Goal: Navigation & Orientation: Find specific page/section

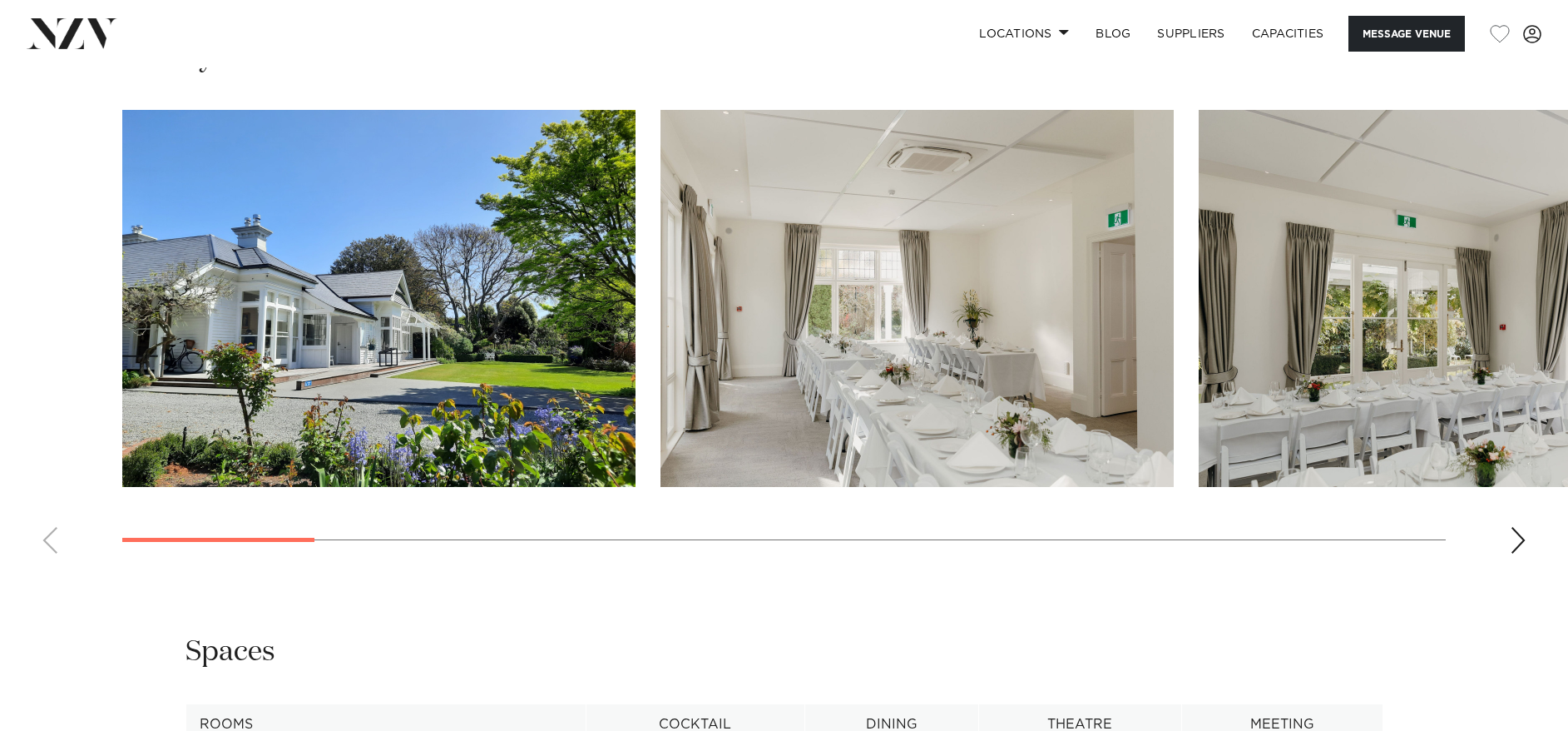
scroll to position [1711, 0]
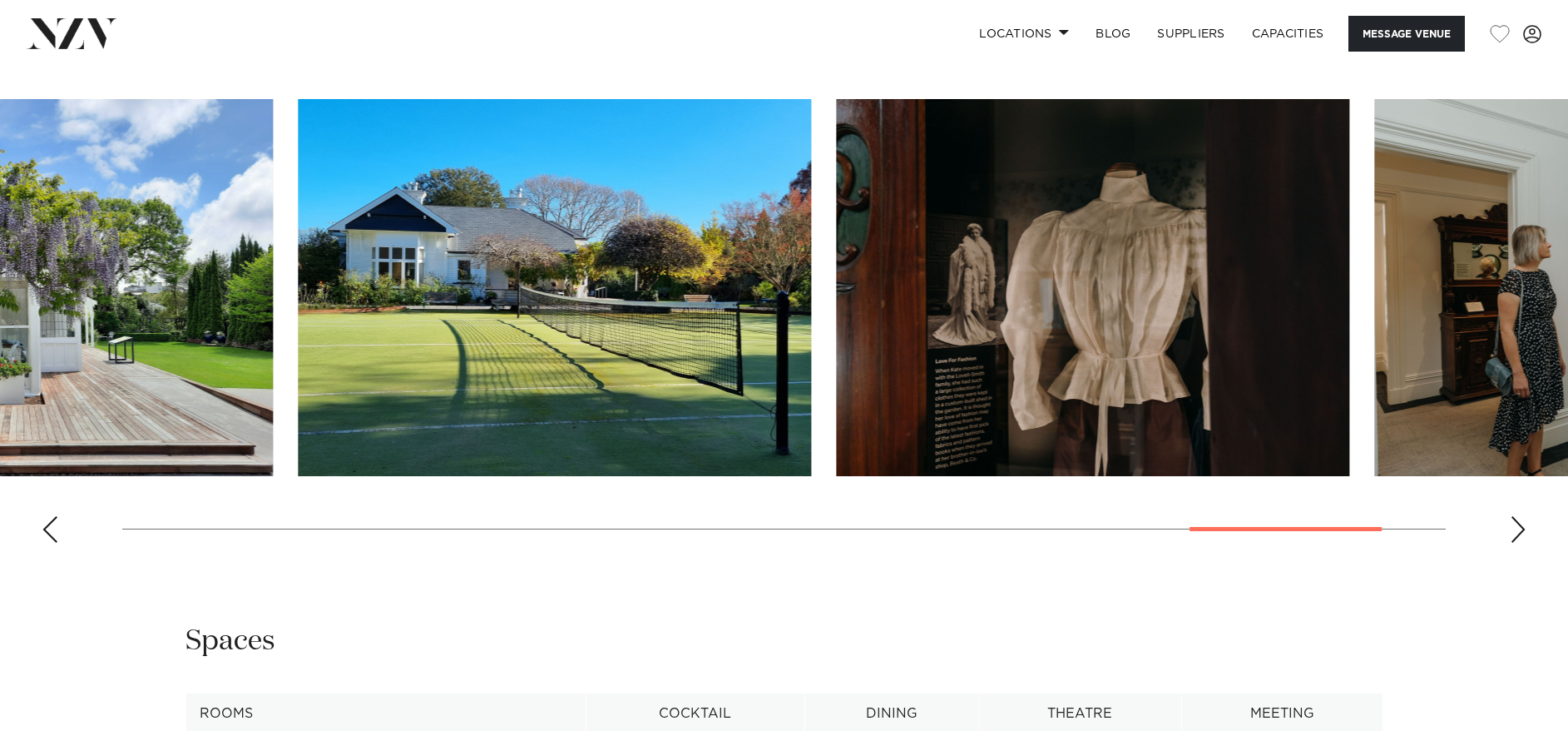
click at [1358, 536] on swiper-container at bounding box center [784, 327] width 1568 height 457
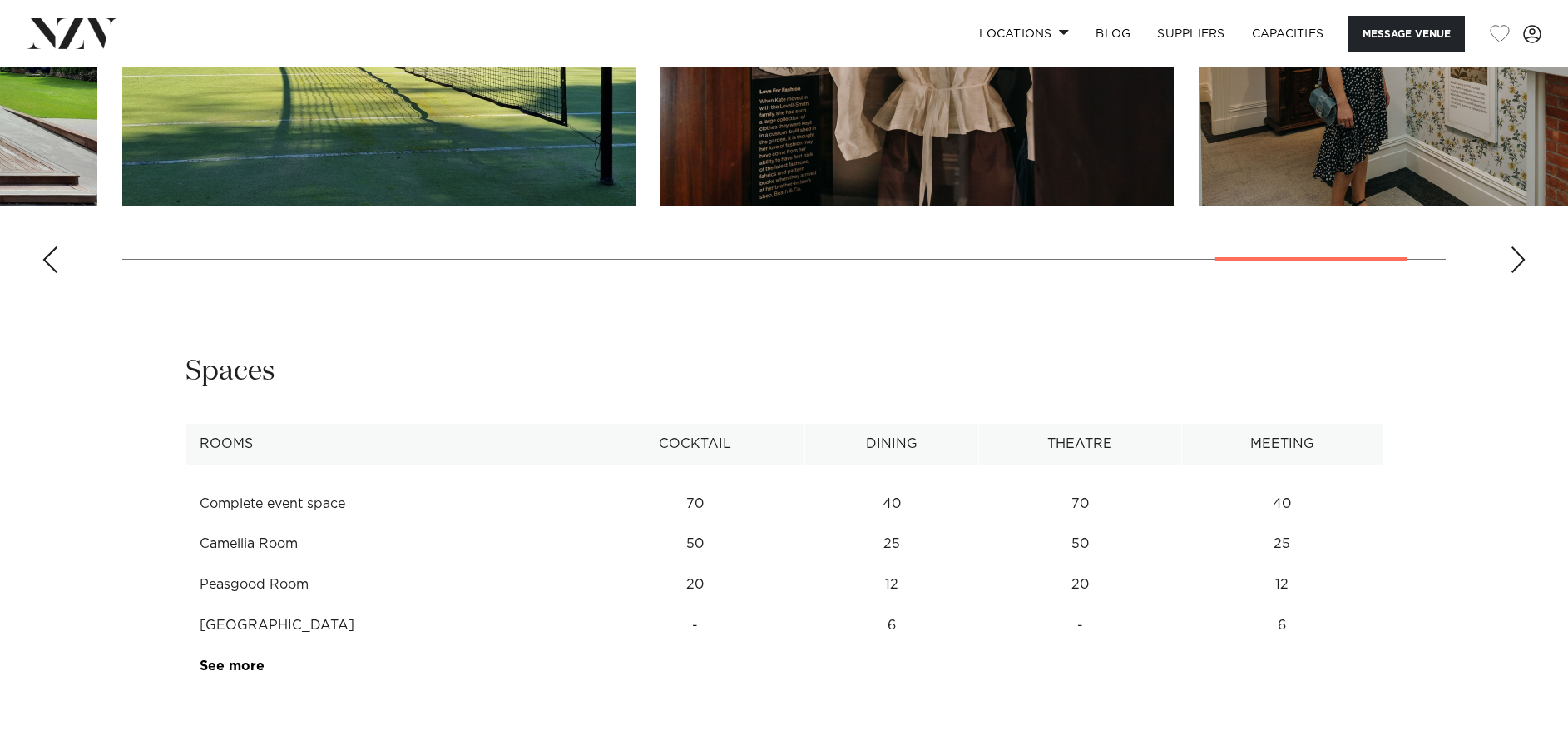
scroll to position [2139, 0]
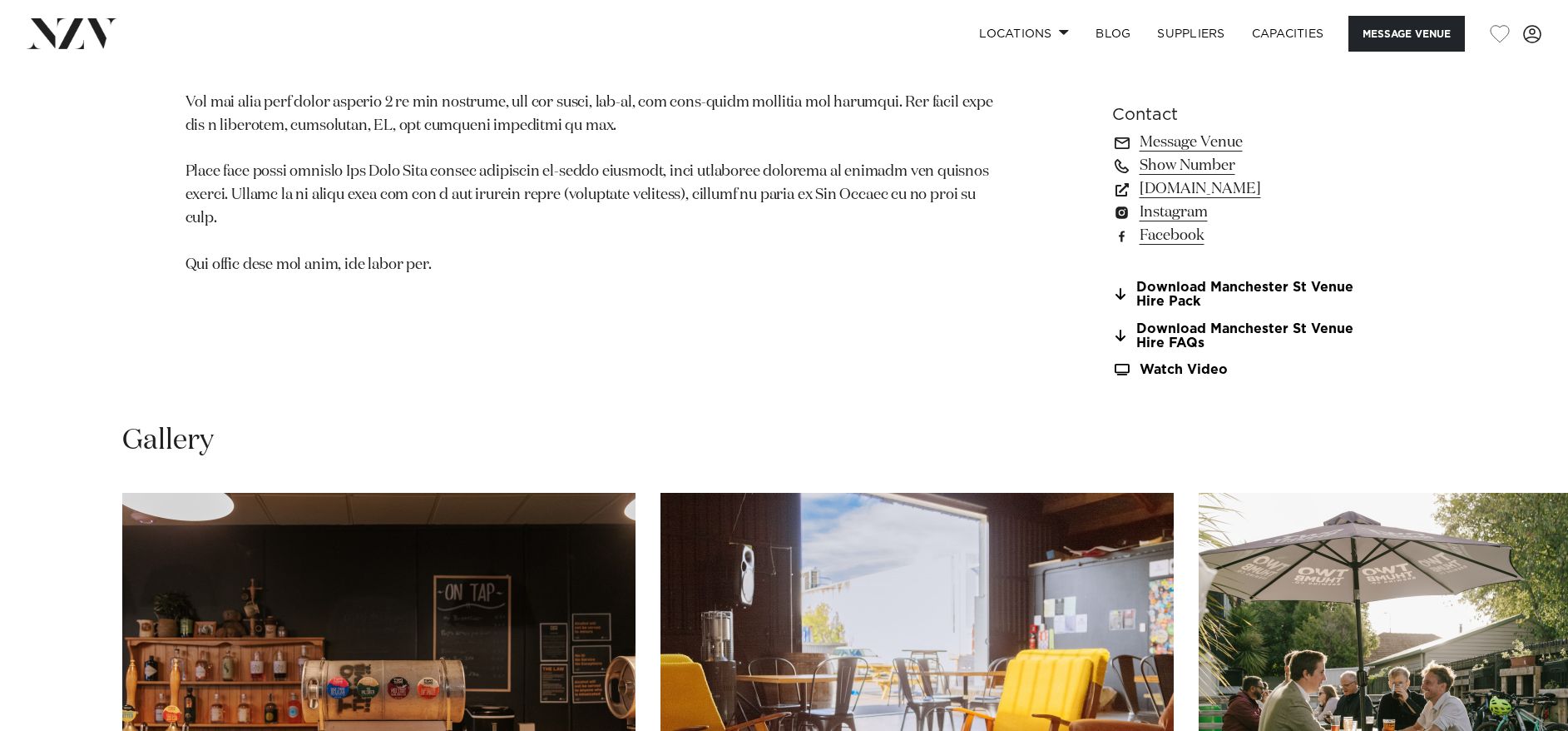
scroll to position [1741, 0]
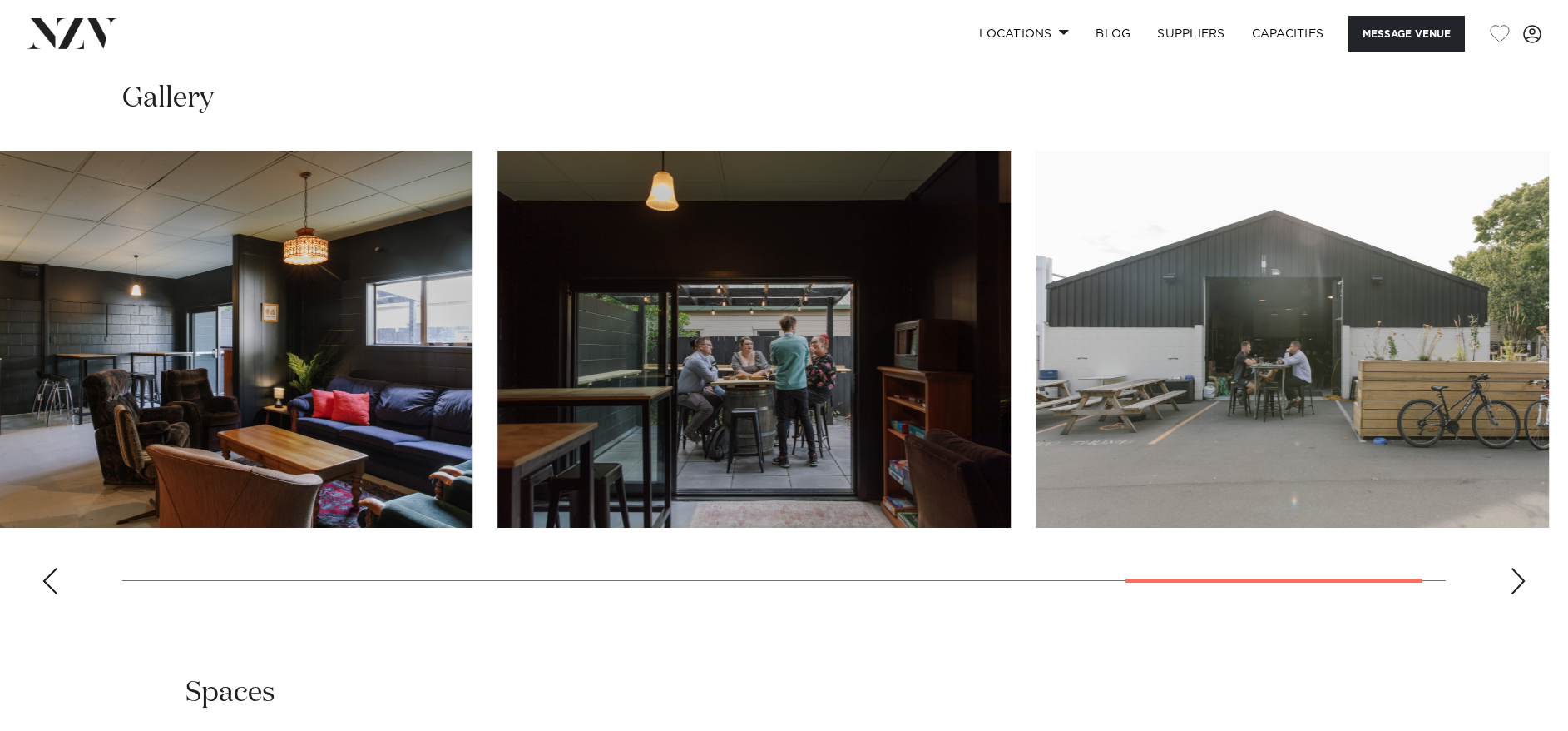
click at [1360, 569] on swiper-container at bounding box center [784, 378] width 1568 height 457
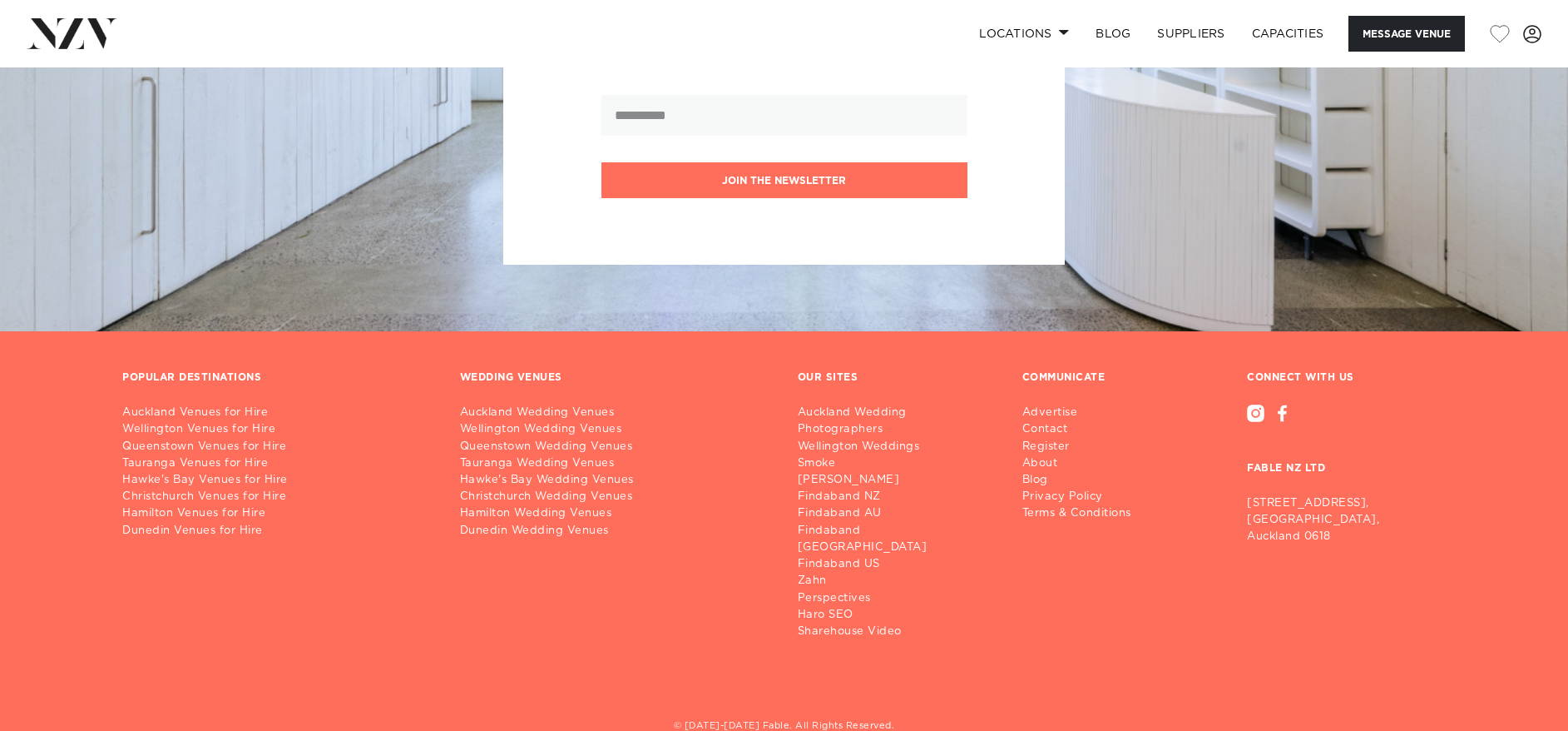
scroll to position [2952, 0]
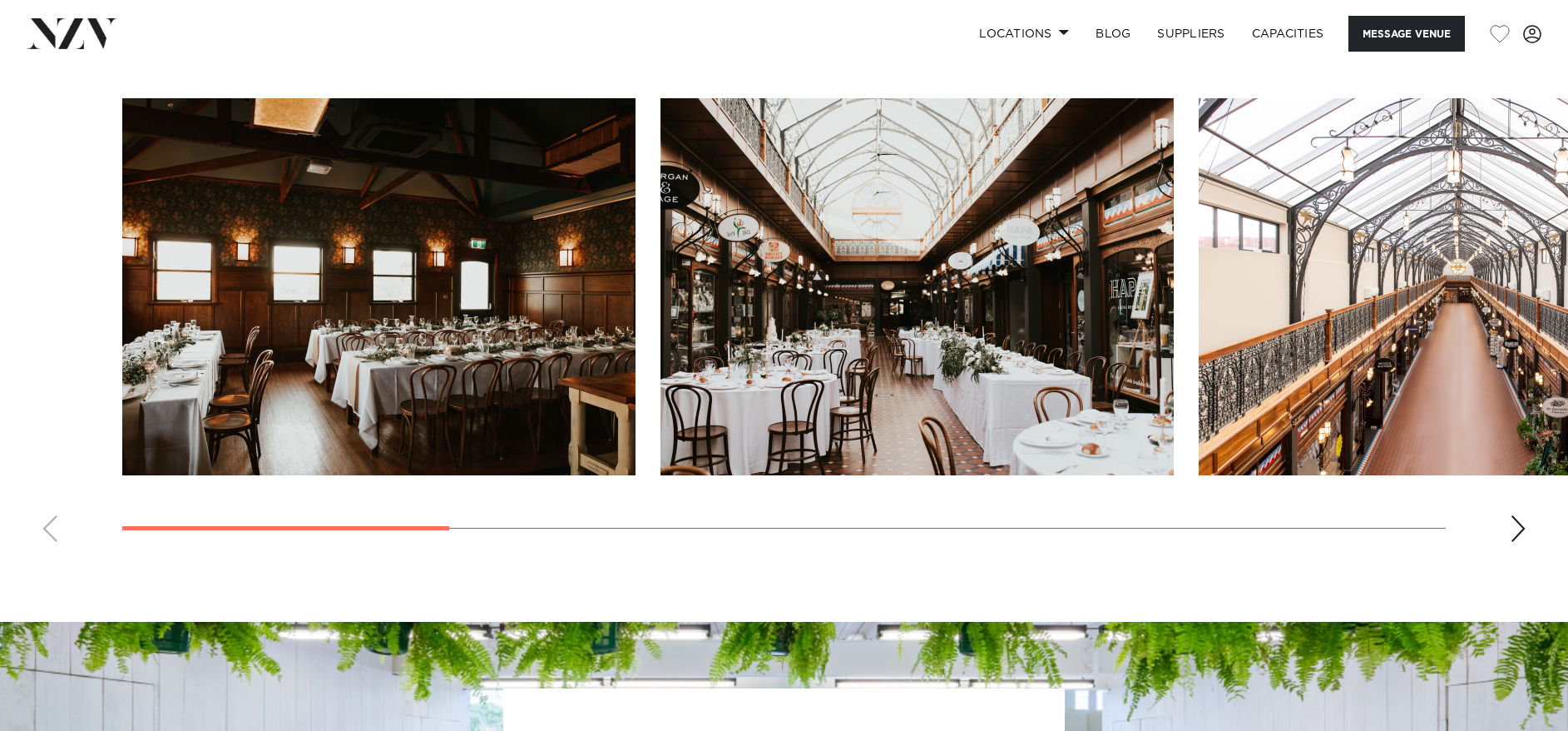
scroll to position [1696, 0]
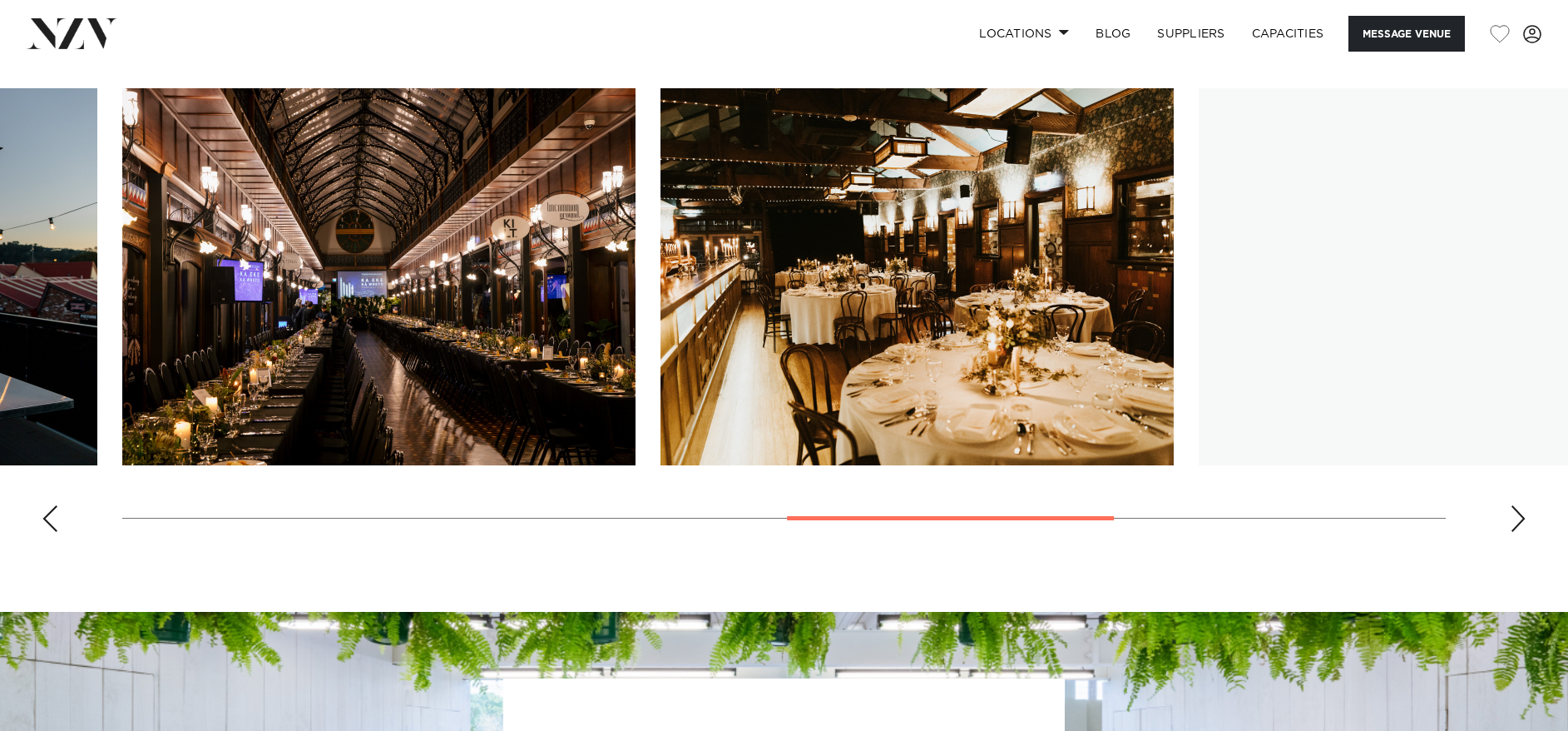
click at [985, 521] on div at bounding box center [950, 518] width 327 height 5
